Goal: Task Accomplishment & Management: Manage account settings

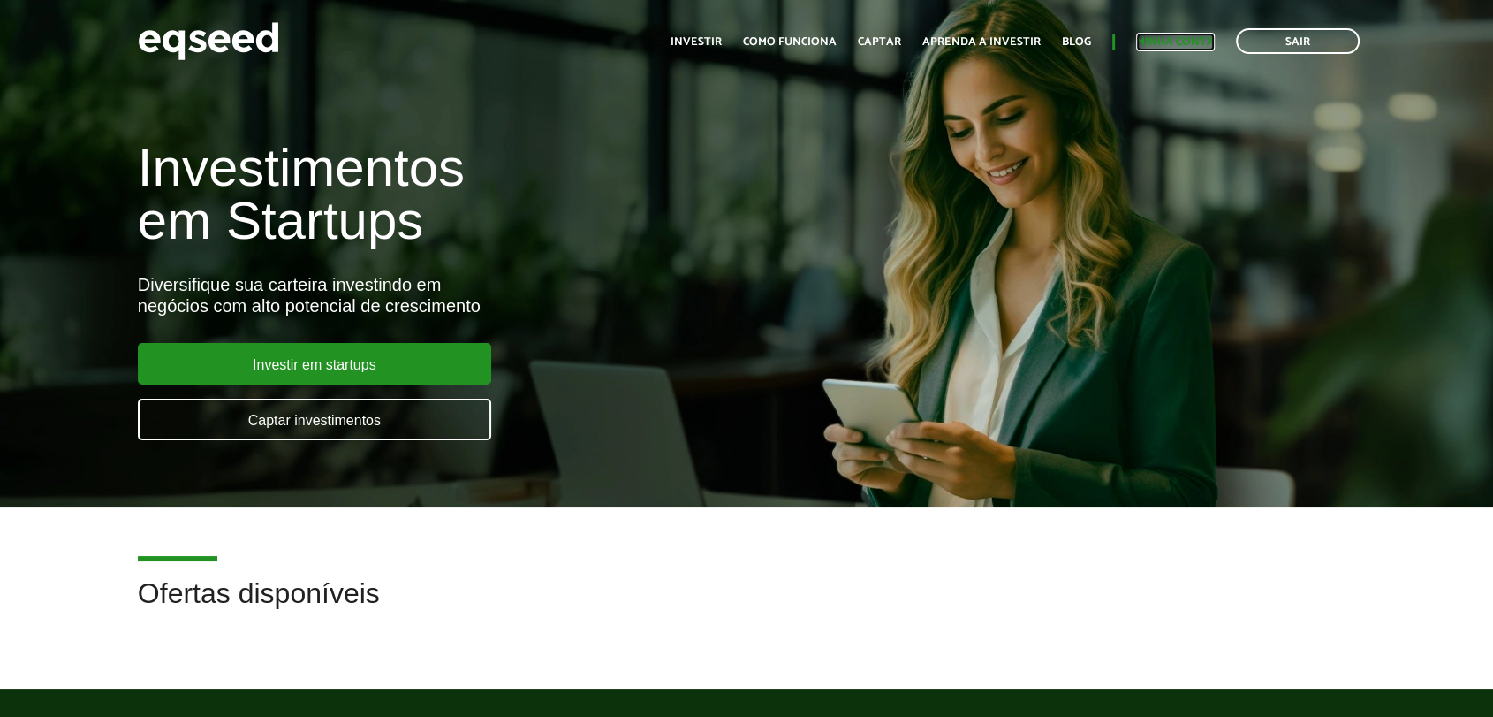
click at [1172, 39] on link "Minha conta" at bounding box center [1175, 41] width 79 height 11
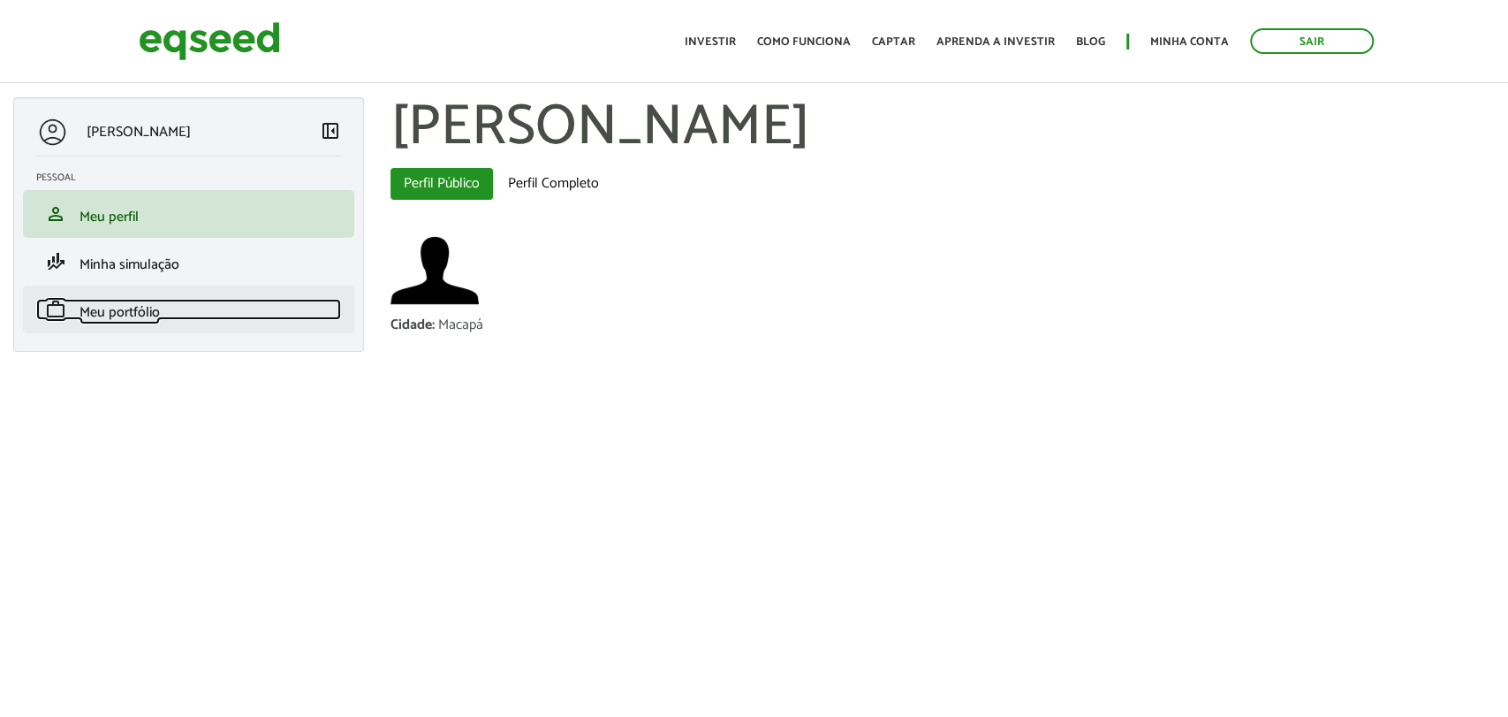
click at [125, 301] on span "Meu portfólio" at bounding box center [120, 312] width 80 height 24
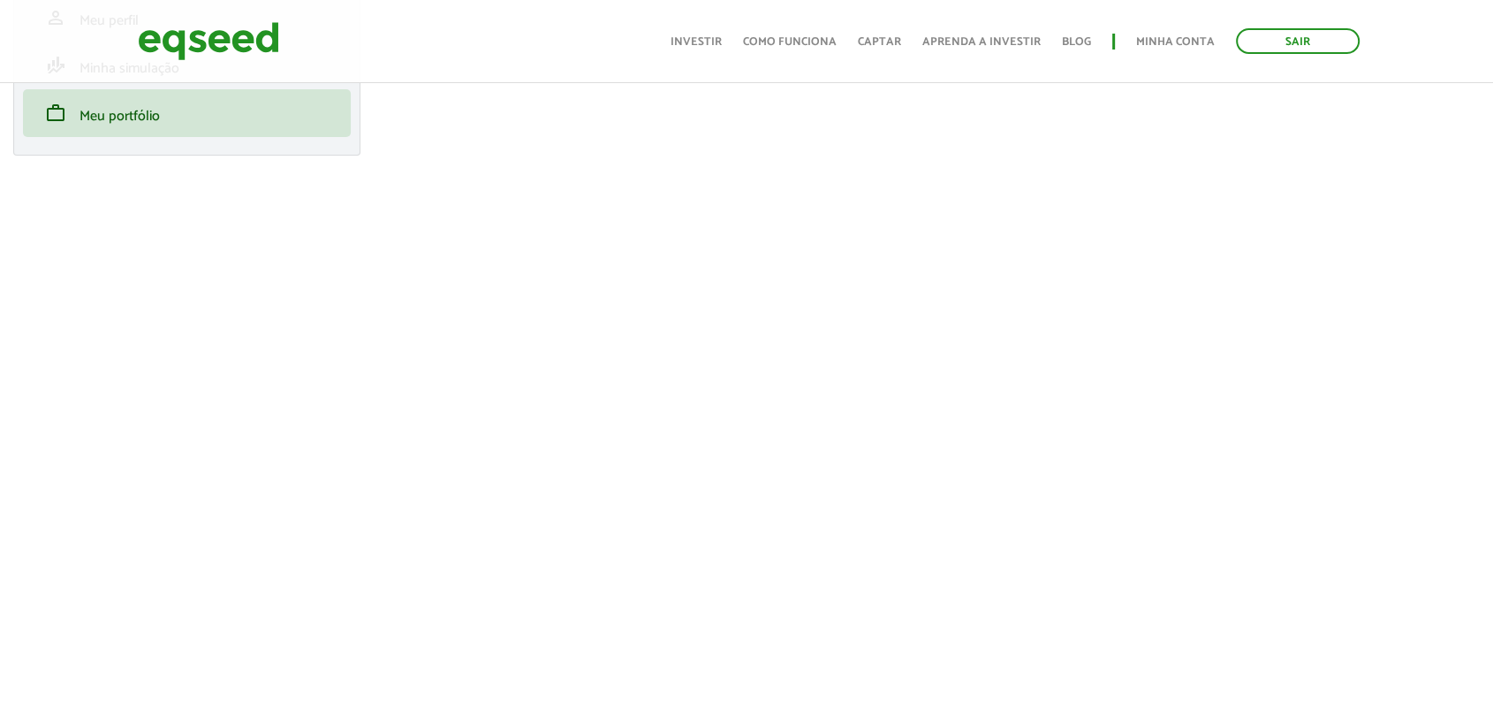
scroll to position [294, 0]
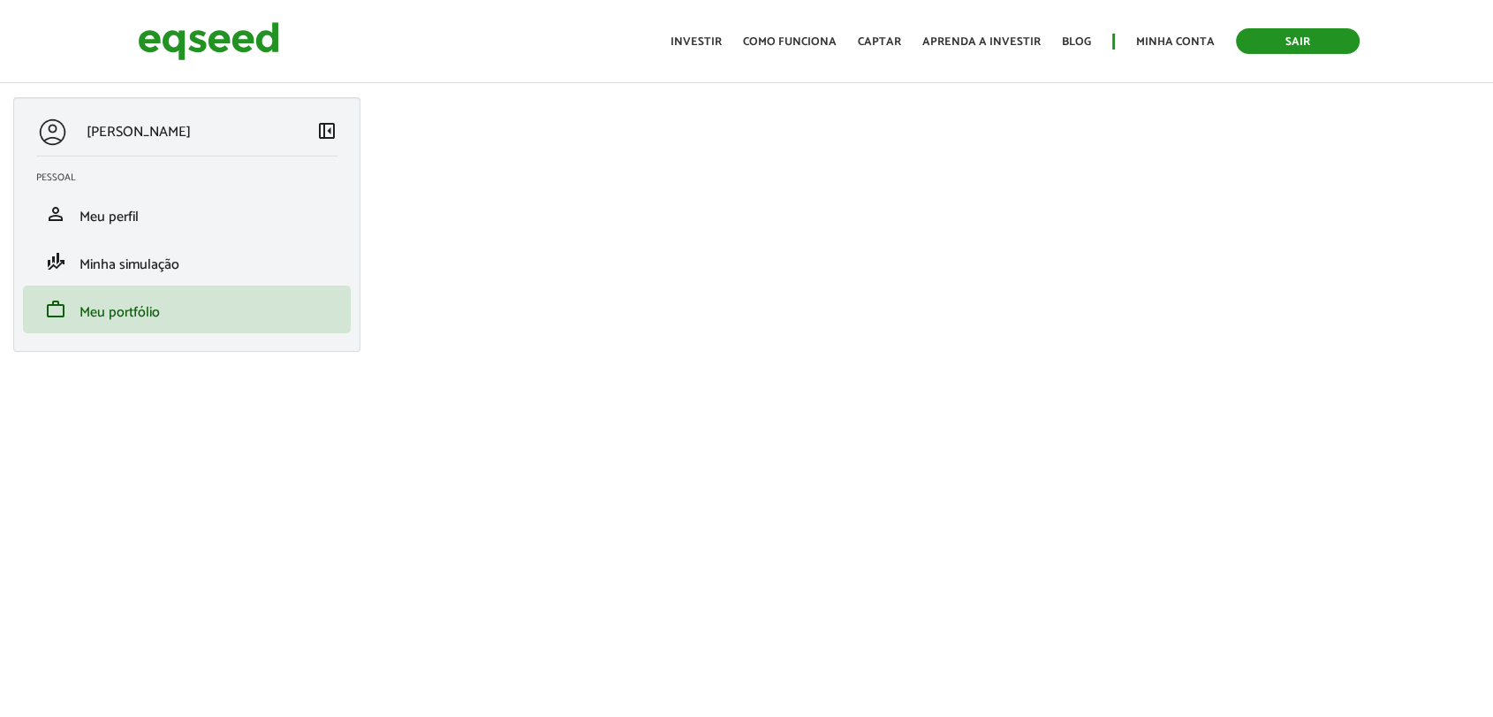
click at [1276, 36] on link "Sair" at bounding box center [1298, 41] width 124 height 26
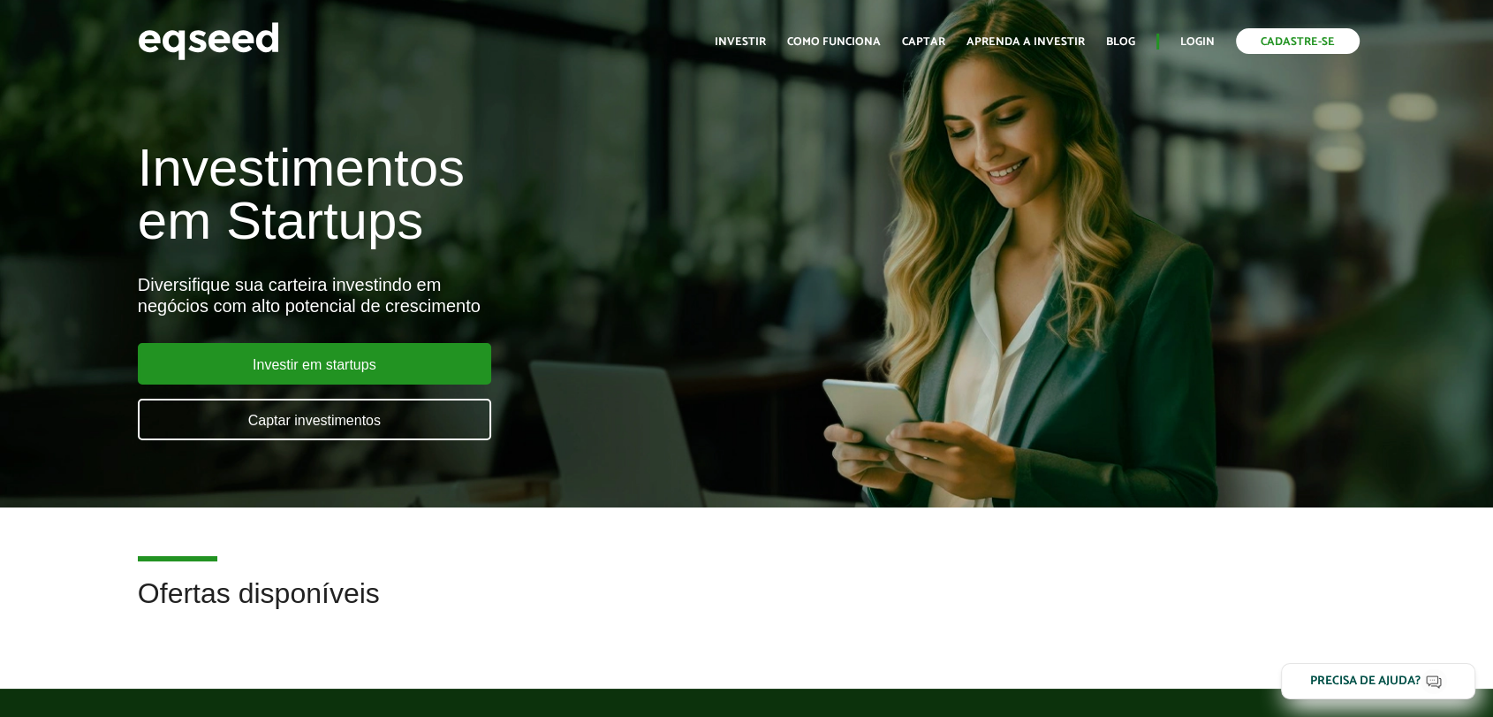
click at [1283, 44] on link "Cadastre-se" at bounding box center [1298, 41] width 124 height 26
click at [1197, 43] on link "Login" at bounding box center [1197, 41] width 34 height 11
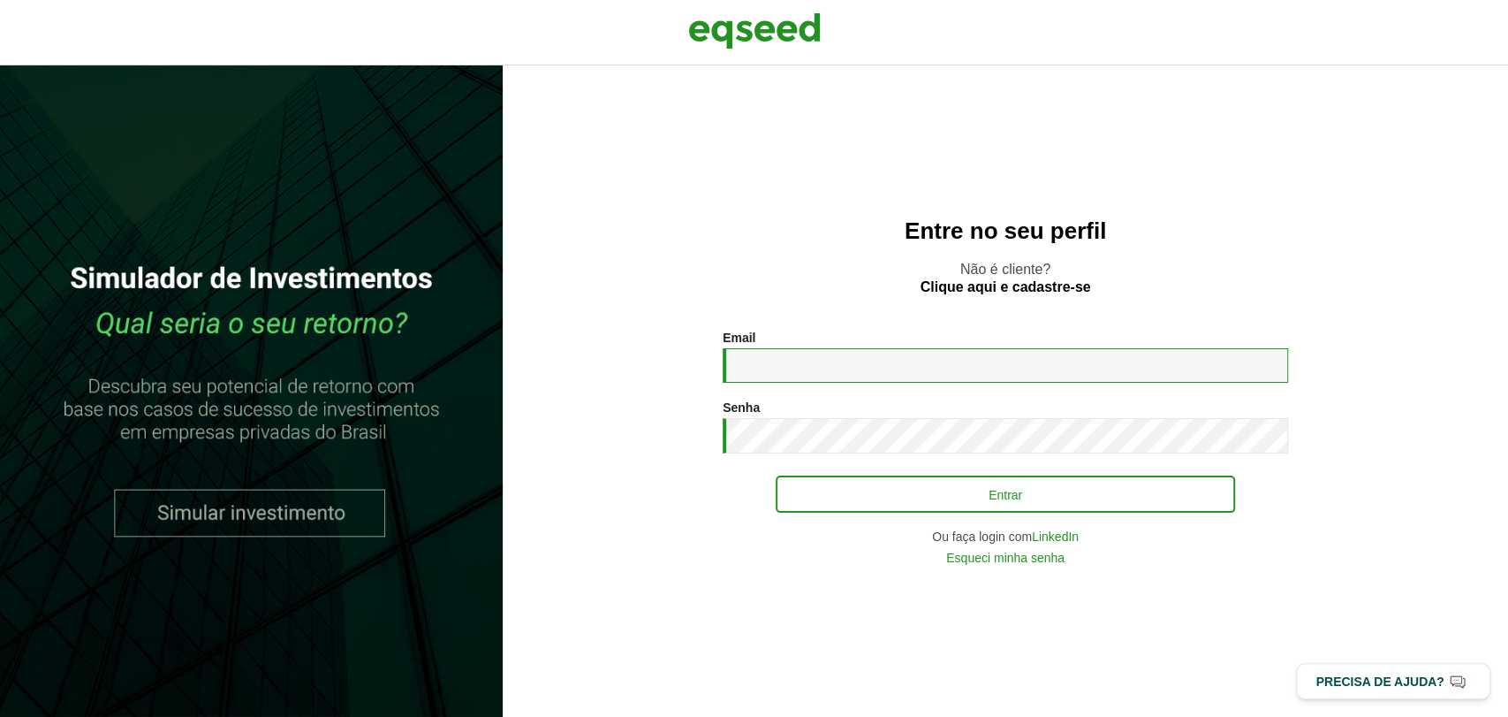
type input "**********"
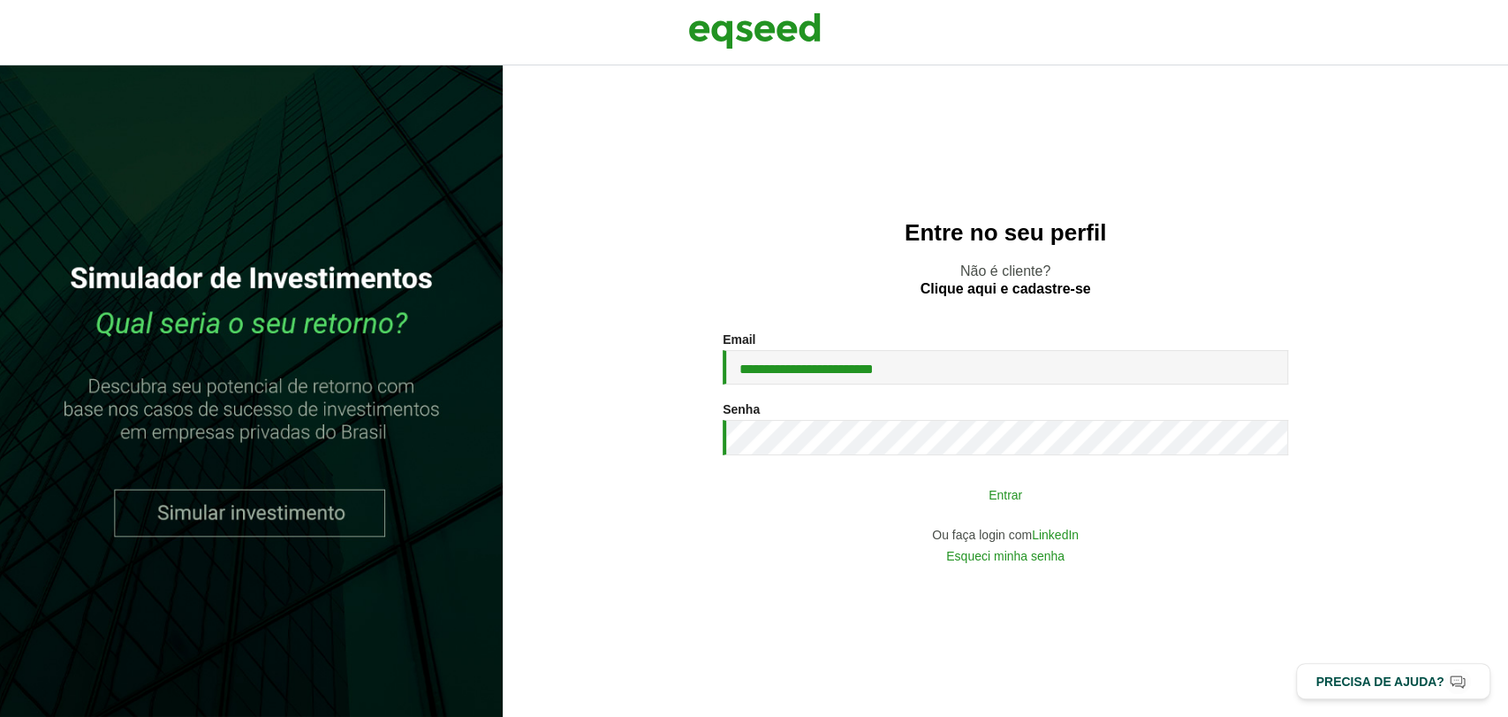
click at [891, 504] on button "Entrar" at bounding box center [1005, 494] width 459 height 34
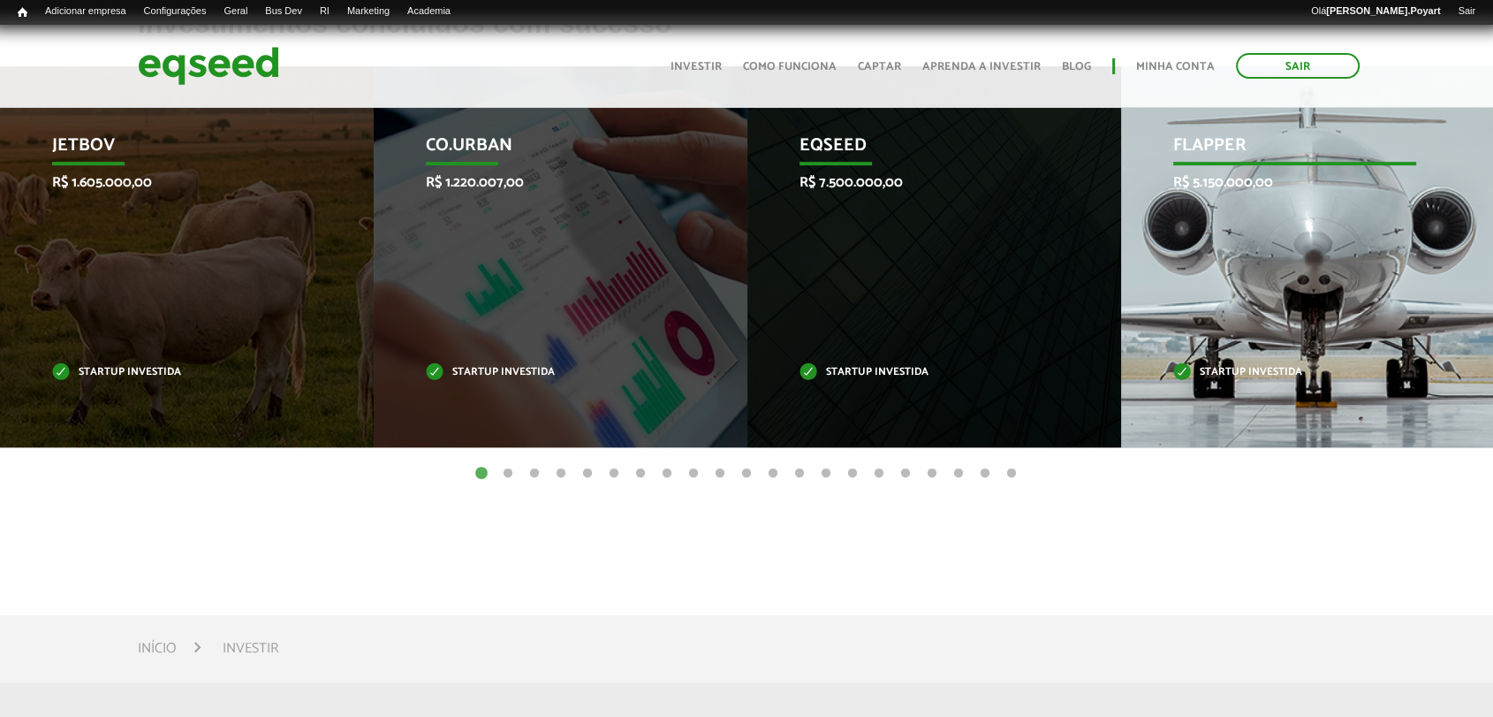
scroll to position [588, 0]
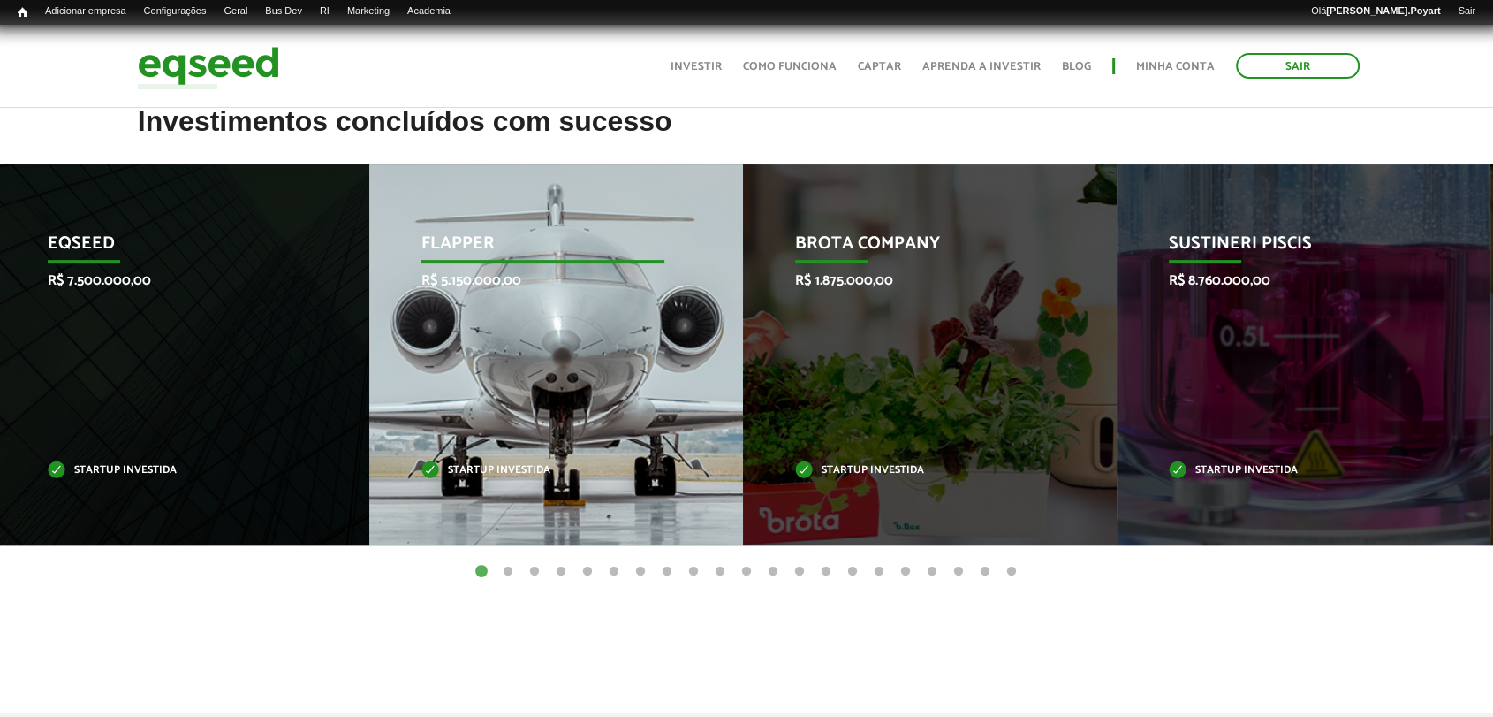
drag, startPoint x: 1225, startPoint y: 349, endPoint x: 520, endPoint y: 304, distance: 705.6
click at [520, 304] on div "Flapper R$ 5.150.000,00 Startup investida" at bounding box center [542, 354] width 347 height 381
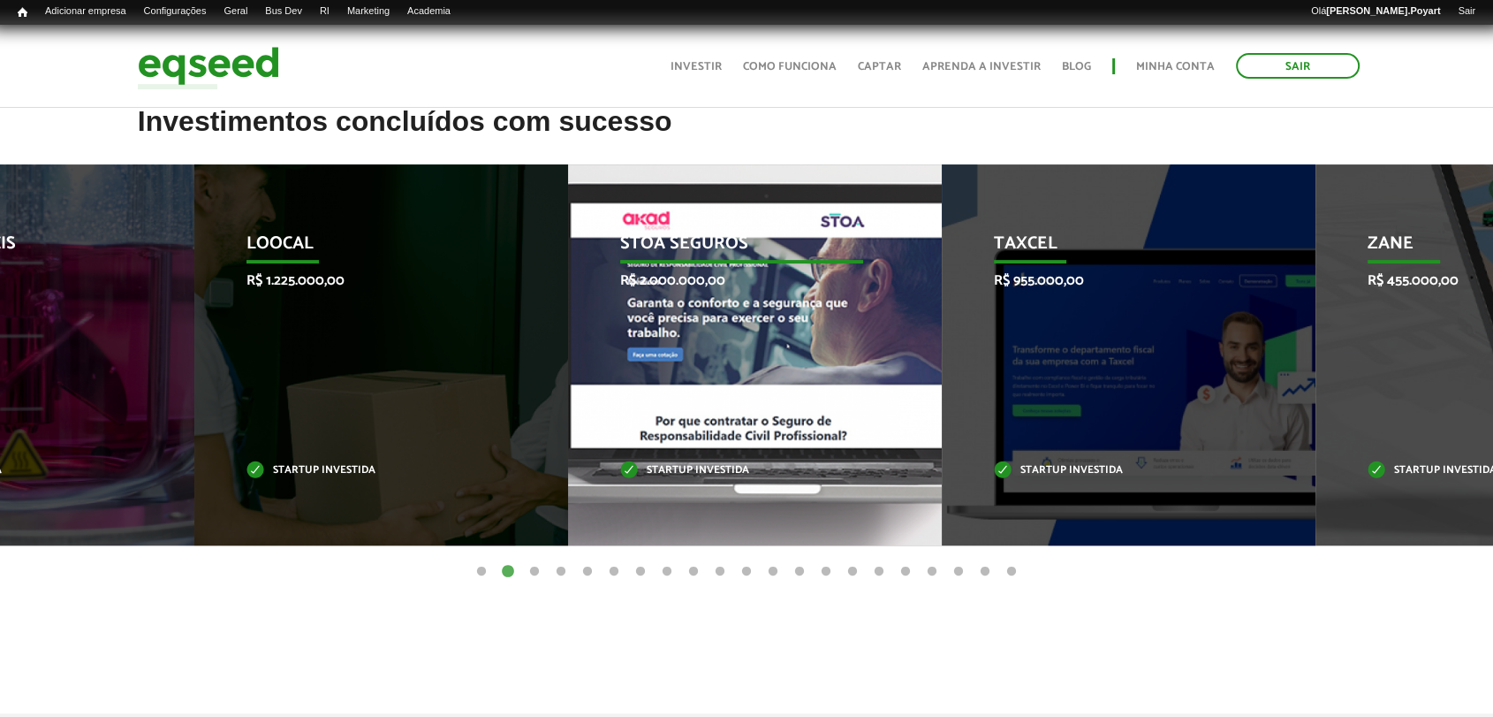
drag, startPoint x: 1366, startPoint y: 314, endPoint x: 806, endPoint y: 285, distance: 560.9
click at [806, 285] on div "STOA Seguros R$ 2.000.000,00 Startup investida" at bounding box center [741, 354] width 347 height 381
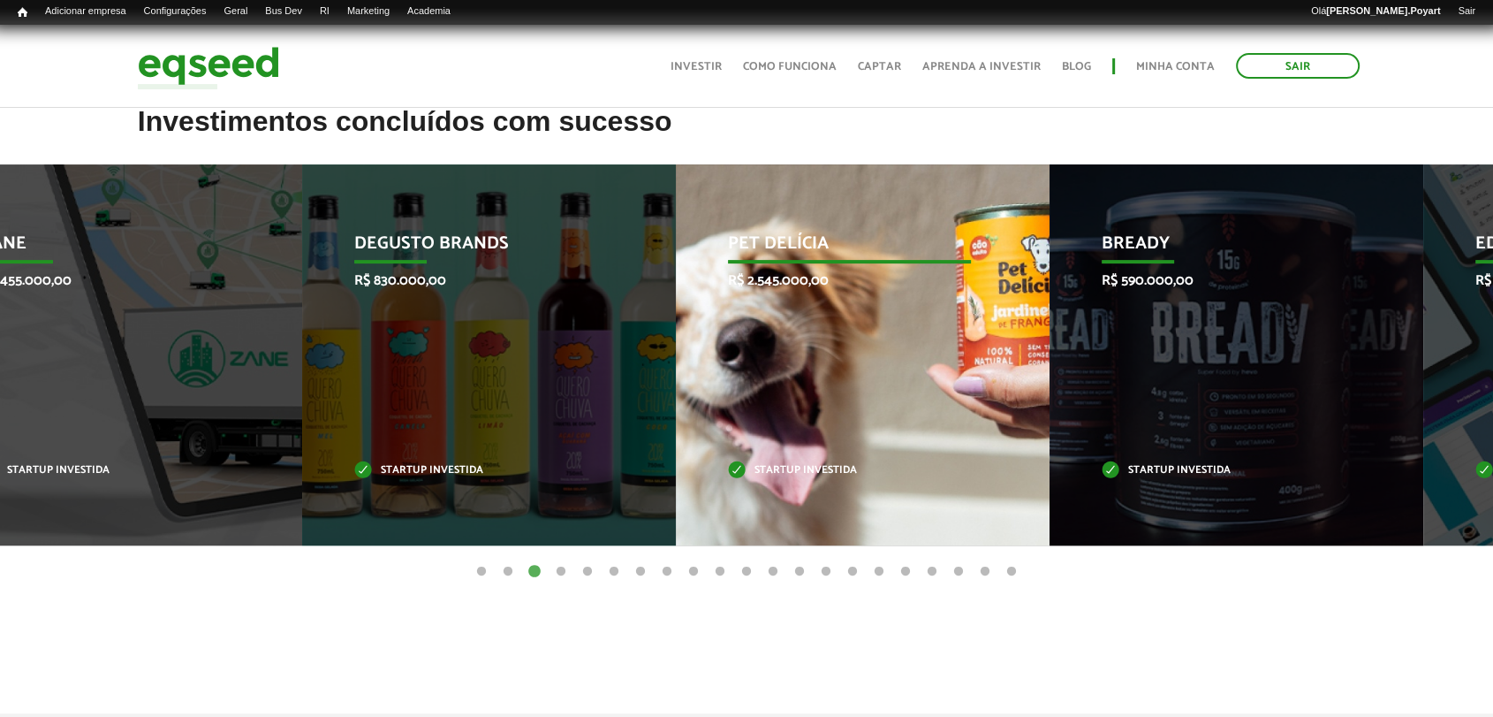
drag, startPoint x: 1272, startPoint y: 345, endPoint x: 799, endPoint y: 326, distance: 473.9
click at [799, 326] on div "Pet Delícia R$ 2.545.000,00 Startup investida" at bounding box center [849, 354] width 347 height 381
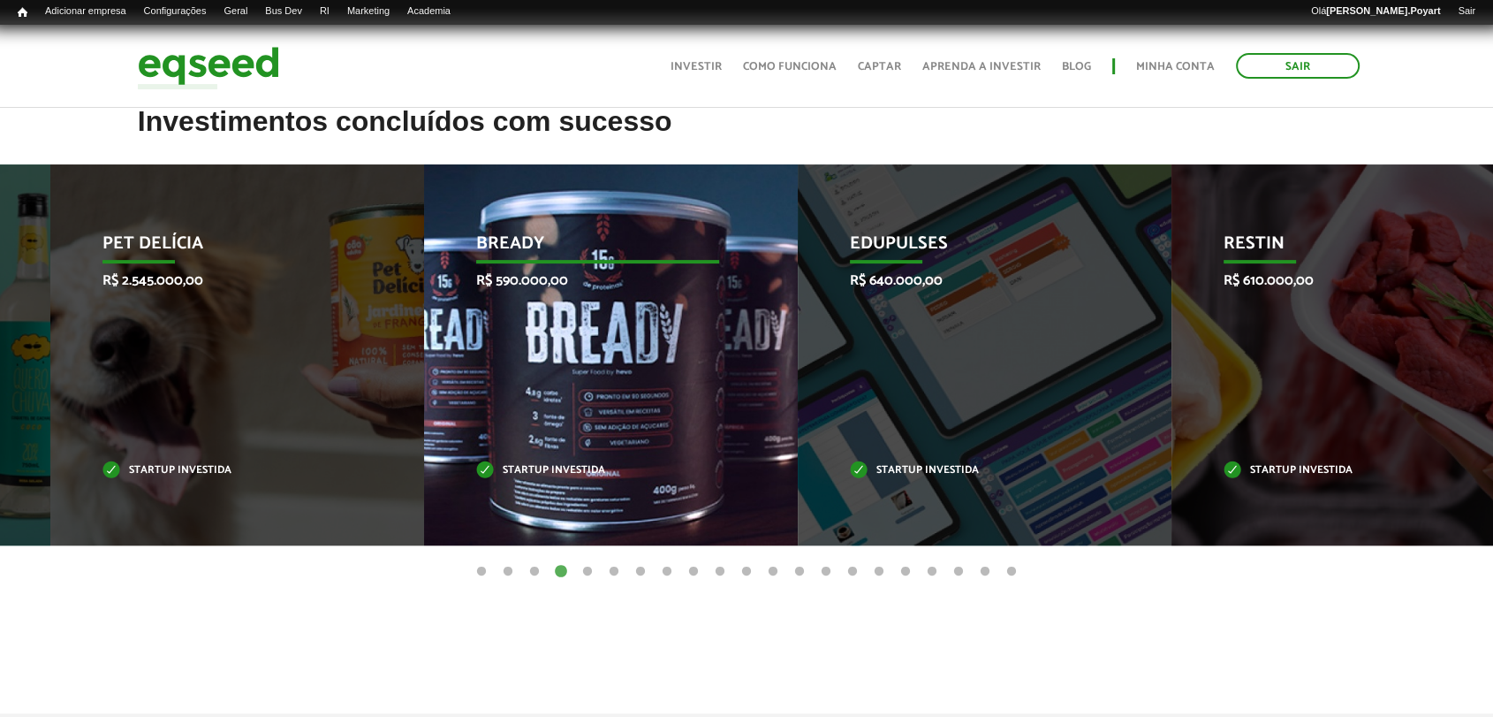
drag, startPoint x: 304, startPoint y: 288, endPoint x: 735, endPoint y: 367, distance: 438.3
click at [735, 367] on div "Bready R$ 590.000,00 Startup investida" at bounding box center [597, 354] width 347 height 381
